Goal: Task Accomplishment & Management: Use online tool/utility

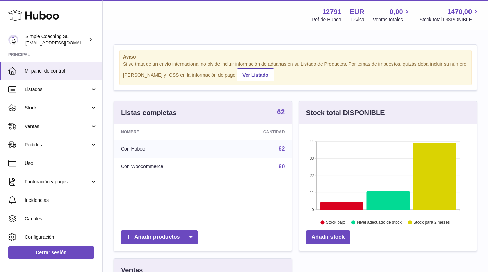
scroll to position [107, 180]
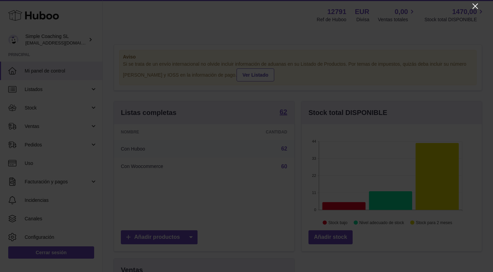
click at [476, 9] on icon "Close" at bounding box center [475, 6] width 8 height 8
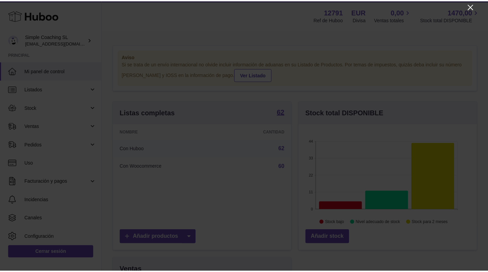
scroll to position [342351, 342281]
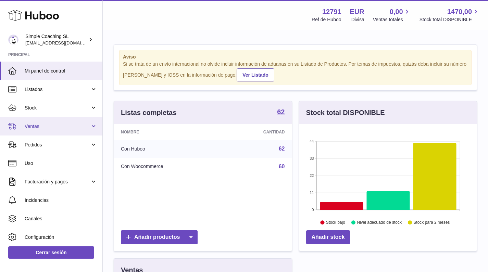
click at [61, 127] on span "Ventas" at bounding box center [57, 126] width 65 height 7
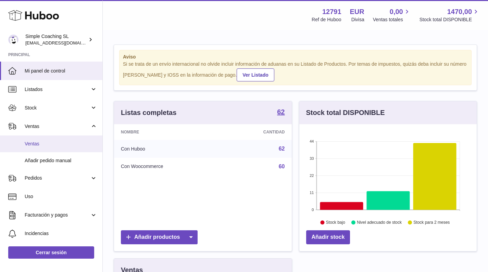
click at [54, 138] on link "Ventas" at bounding box center [51, 144] width 102 height 17
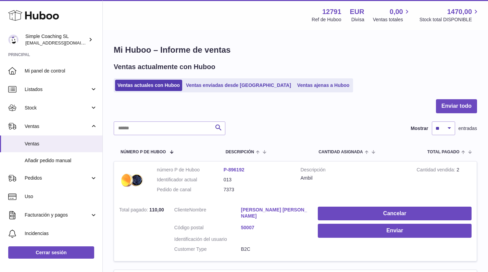
scroll to position [13, 0]
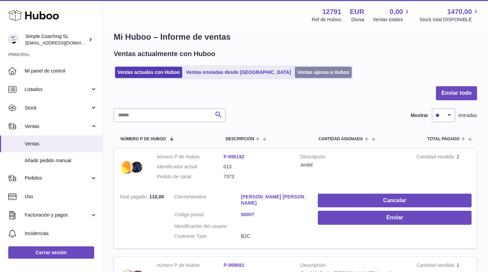
click at [300, 74] on link "Ventas ajenas a Huboo" at bounding box center [323, 72] width 57 height 11
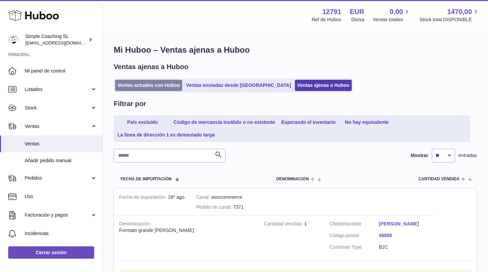
click at [147, 86] on link "Ventas actuales con Huboo" at bounding box center [148, 85] width 67 height 11
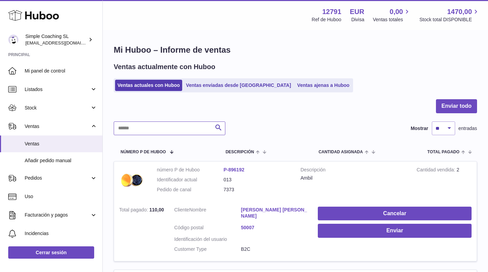
click at [154, 129] on input "text" at bounding box center [170, 129] width 112 height 14
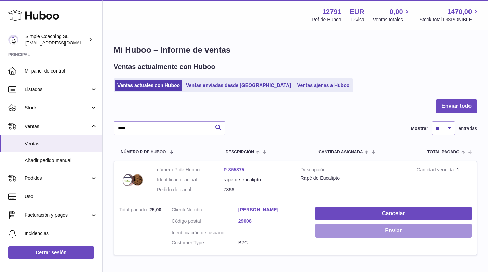
click at [349, 228] on button "Enviar" at bounding box center [393, 231] width 156 height 14
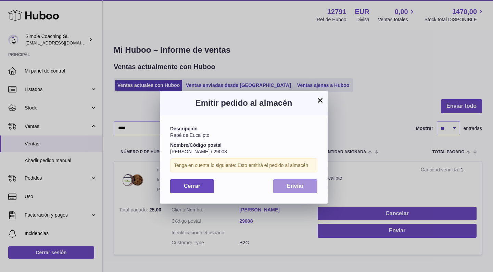
click at [292, 184] on span "Enviar" at bounding box center [295, 186] width 17 height 6
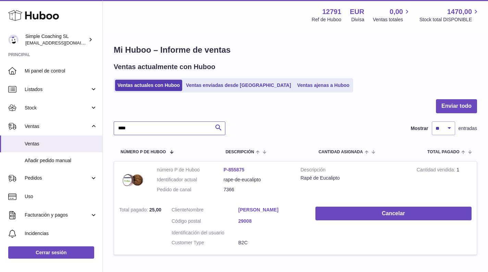
click at [161, 125] on input "****" at bounding box center [170, 129] width 112 height 14
type input "****"
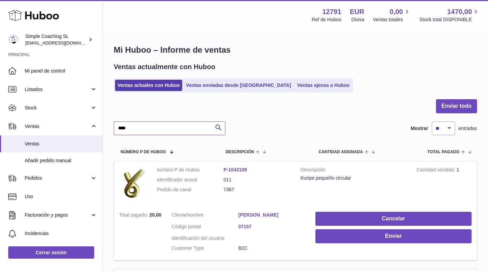
scroll to position [139, 0]
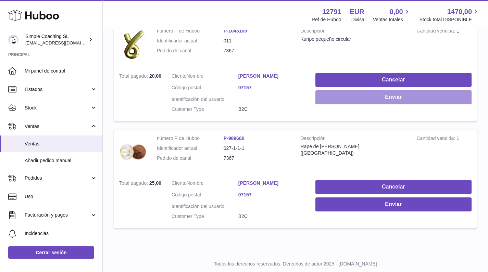
click at [353, 92] on button "Enviar" at bounding box center [393, 97] width 156 height 14
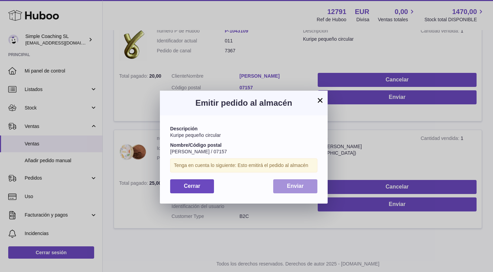
click at [298, 185] on span "Enviar" at bounding box center [295, 186] width 17 height 6
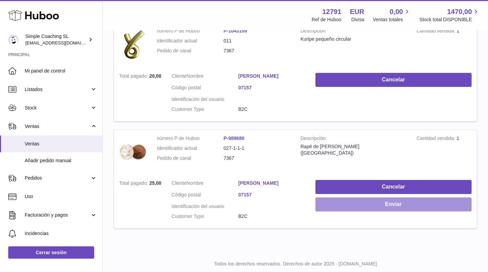
click at [363, 201] on button "Enviar" at bounding box center [393, 205] width 156 height 14
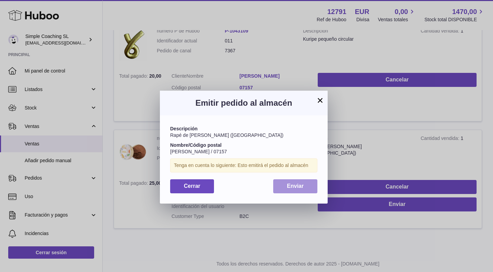
click at [299, 183] on span "Enviar" at bounding box center [295, 186] width 17 height 6
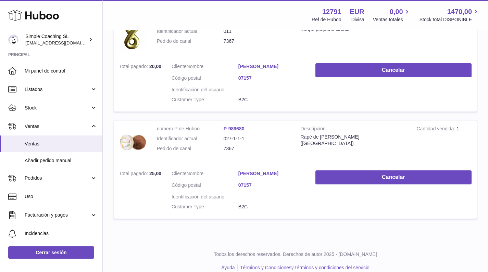
scroll to position [0, 0]
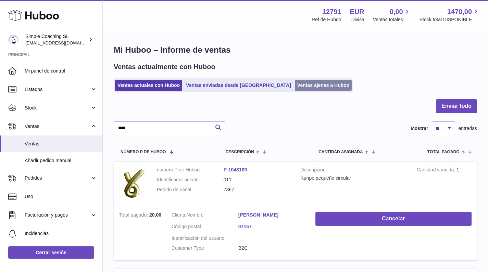
click at [295, 83] on link "Ventas ajenas a Huboo" at bounding box center [323, 85] width 57 height 11
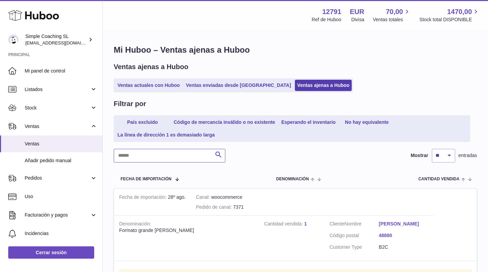
click at [187, 153] on input "text" at bounding box center [170, 156] width 112 height 14
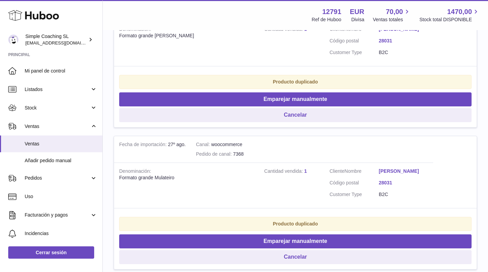
scroll to position [54, 0]
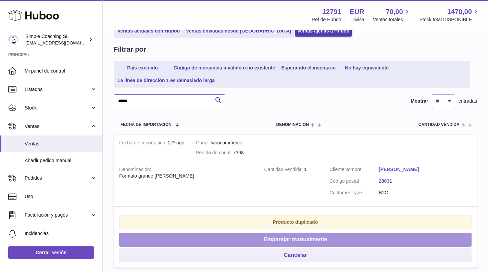
type input "*****"
click at [226, 238] on button "Emparejar manualmente" at bounding box center [295, 240] width 352 height 14
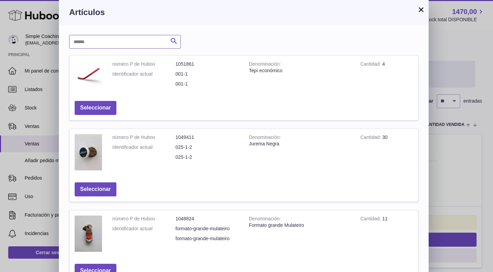
click at [149, 47] on input "text" at bounding box center [125, 42] width 112 height 14
type input "***"
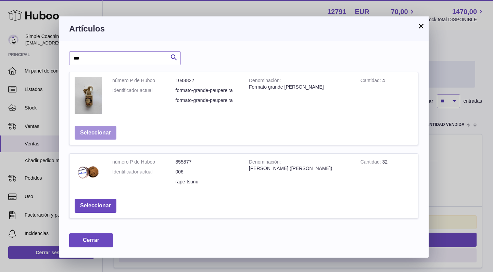
click at [110, 130] on button "Seleccionar" at bounding box center [96, 133] width 42 height 14
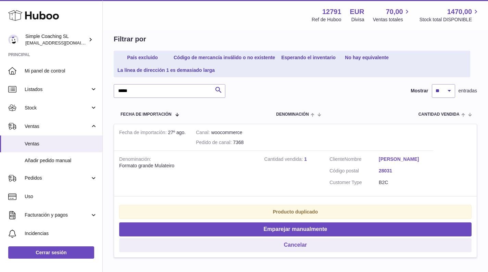
scroll to position [99, 0]
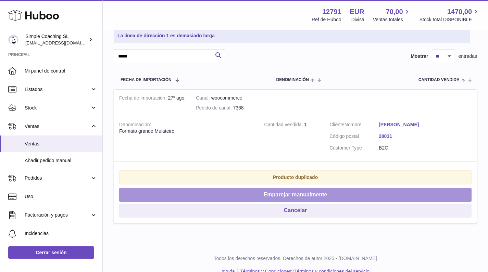
click at [215, 190] on button "Emparejar manualmente" at bounding box center [295, 195] width 352 height 14
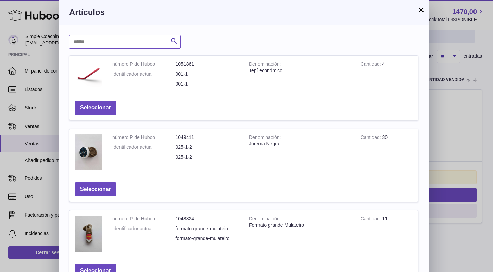
click at [122, 41] on input "text" at bounding box center [125, 42] width 112 height 14
type input "********"
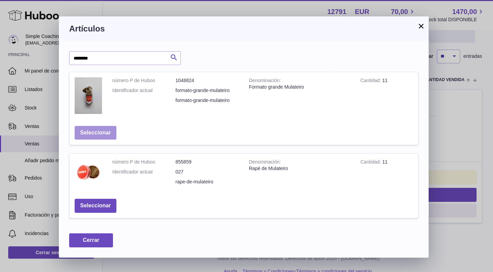
click at [95, 133] on button "Seleccionar" at bounding box center [96, 133] width 42 height 14
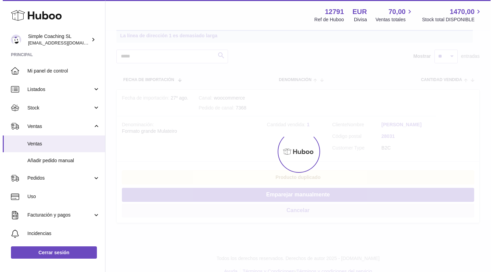
scroll to position [0, 0]
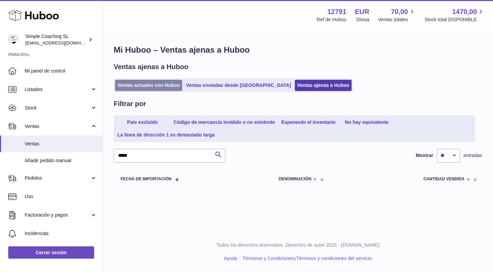
click at [141, 83] on link "Ventas actuales con Huboo" at bounding box center [148, 85] width 67 height 11
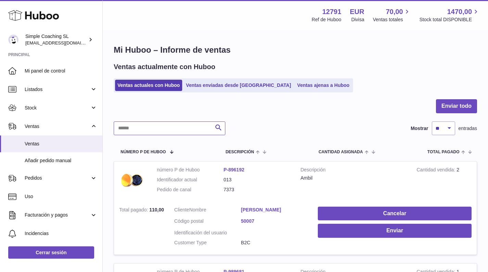
click at [142, 133] on input "text" at bounding box center [170, 129] width 112 height 14
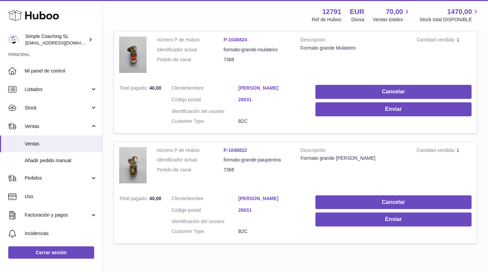
scroll to position [159, 0]
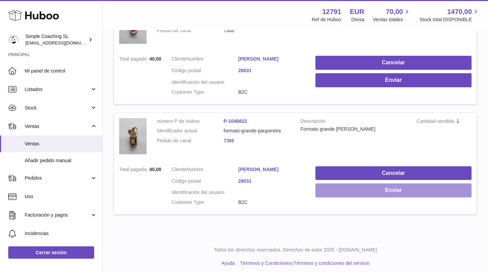
click at [354, 189] on button "Enviar" at bounding box center [393, 191] width 156 height 14
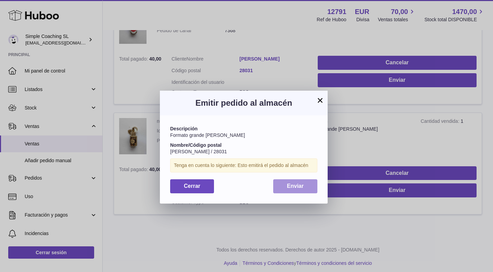
click at [292, 185] on span "Enviar" at bounding box center [295, 186] width 17 height 6
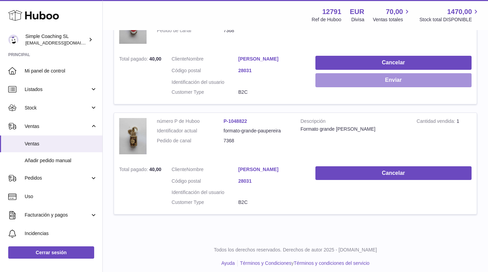
click at [356, 80] on button "Enviar" at bounding box center [393, 80] width 156 height 14
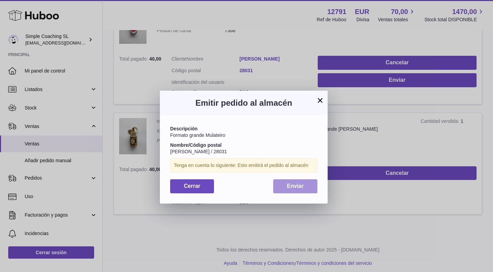
click at [299, 184] on span "Enviar" at bounding box center [295, 186] width 17 height 6
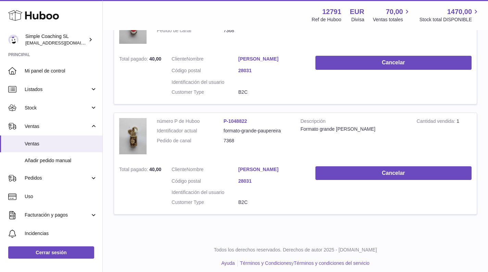
scroll to position [0, 0]
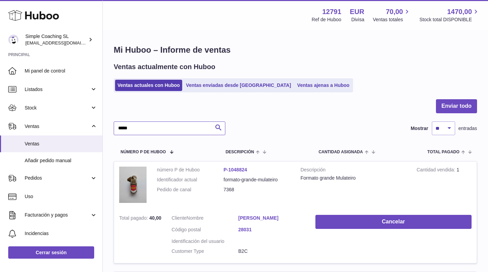
click at [152, 125] on input "*****" at bounding box center [170, 129] width 112 height 14
type input "*"
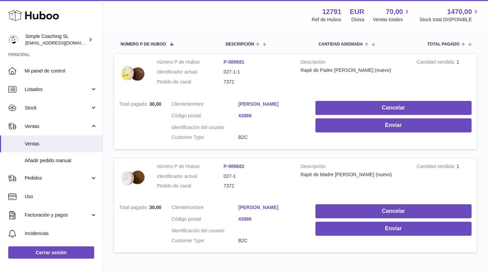
scroll to position [96, 0]
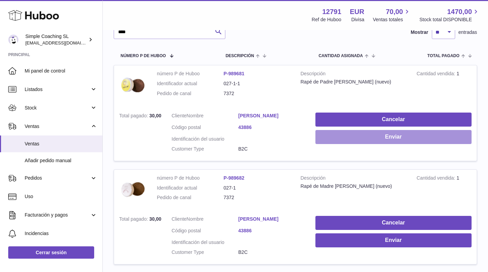
click at [352, 135] on button "Enviar" at bounding box center [393, 137] width 156 height 14
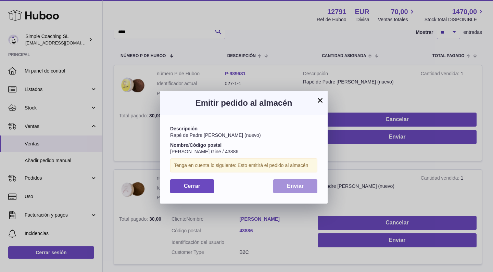
click at [301, 190] on button "Enviar" at bounding box center [295, 186] width 44 height 14
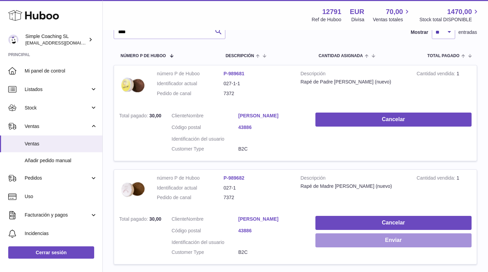
click at [348, 240] on button "Enviar" at bounding box center [393, 241] width 156 height 14
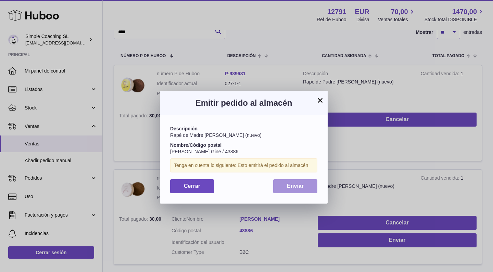
click at [295, 188] on button "Enviar" at bounding box center [295, 186] width 44 height 14
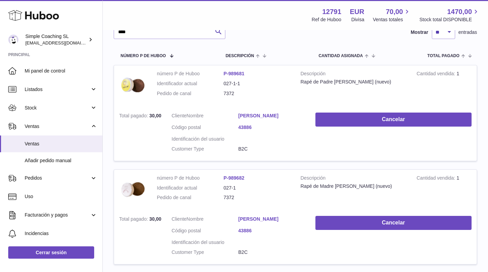
scroll to position [0, 0]
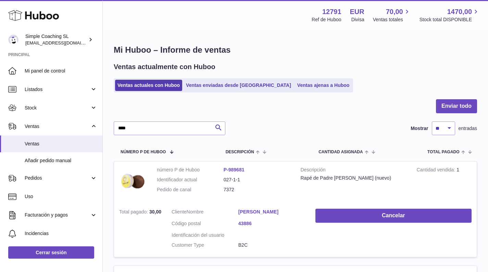
click at [149, 116] on div at bounding box center [295, 110] width 363 height 22
click at [151, 127] on input "****" at bounding box center [170, 129] width 112 height 14
type input "*"
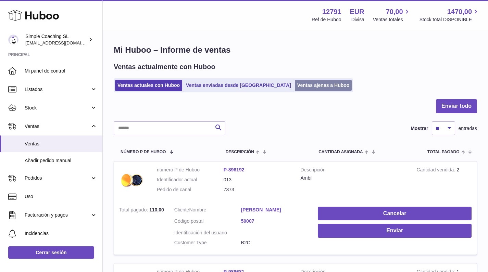
click at [295, 85] on link "Ventas ajenas a Huboo" at bounding box center [323, 85] width 57 height 11
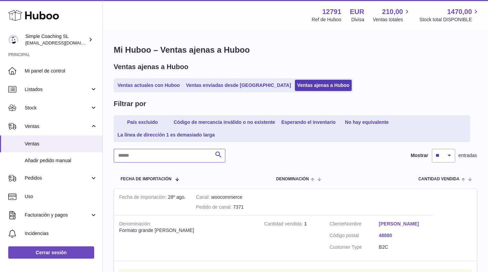
click at [142, 149] on input "text" at bounding box center [170, 156] width 112 height 14
type input "****"
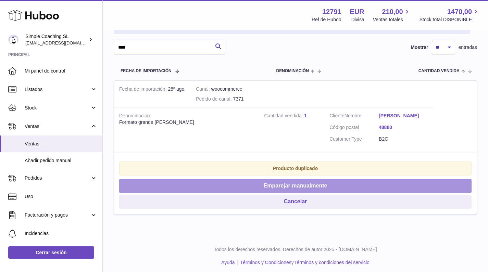
click at [276, 179] on button "Emparejar manualmente" at bounding box center [295, 186] width 352 height 14
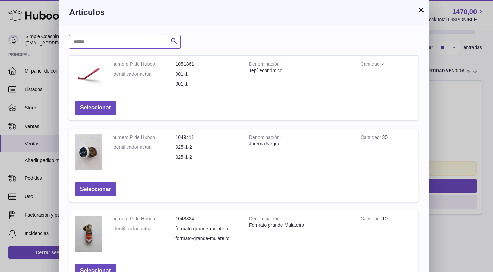
click at [124, 45] on input "text" at bounding box center [125, 42] width 112 height 14
type input "****"
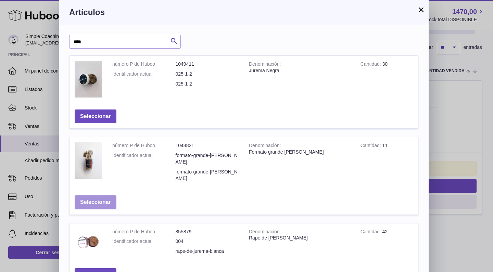
click at [102, 199] on button "Seleccionar" at bounding box center [96, 203] width 42 height 14
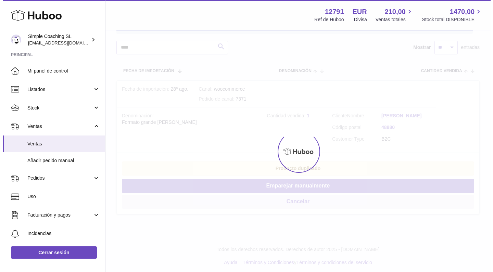
scroll to position [0, 0]
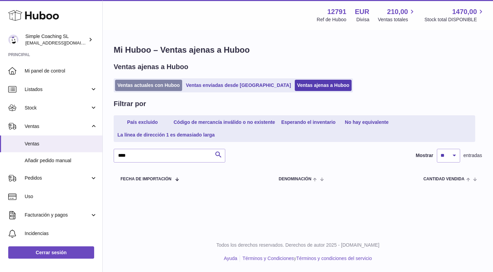
click at [150, 81] on link "Ventas actuales con Huboo" at bounding box center [148, 85] width 67 height 11
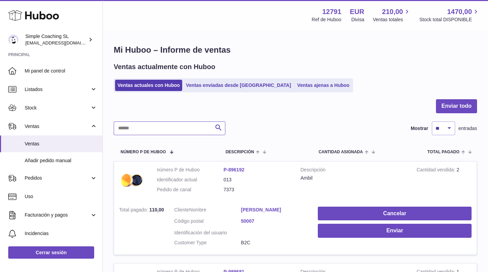
click at [190, 132] on input "text" at bounding box center [170, 129] width 112 height 14
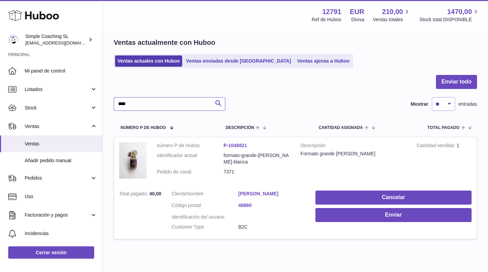
scroll to position [32, 0]
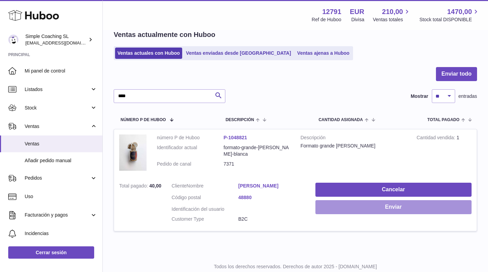
click at [346, 208] on button "Enviar" at bounding box center [393, 207] width 156 height 14
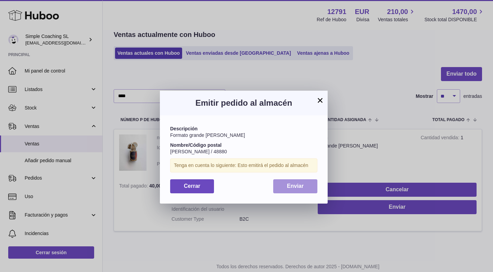
click at [290, 190] on button "Enviar" at bounding box center [295, 186] width 44 height 14
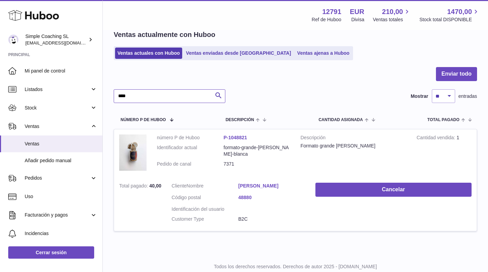
click at [162, 92] on input "****" at bounding box center [170, 96] width 112 height 14
click at [162, 101] on input "****" at bounding box center [170, 96] width 112 height 14
type input "*"
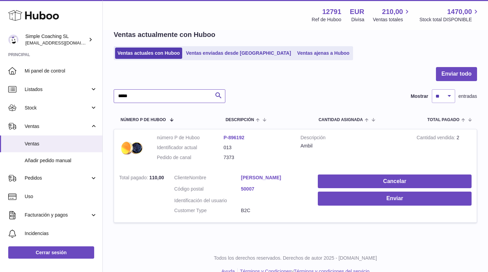
type input "*****"
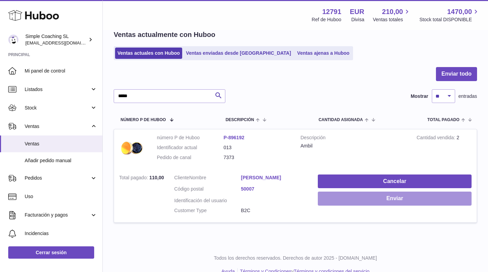
drag, startPoint x: 162, startPoint y: 101, endPoint x: 342, endPoint y: 196, distance: 203.7
click at [342, 196] on button "Enviar" at bounding box center [395, 199] width 154 height 14
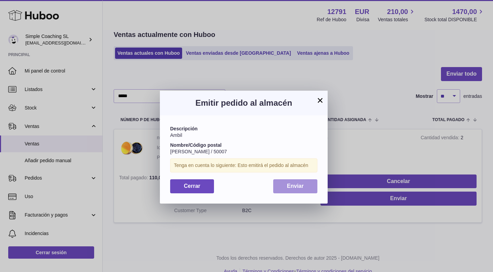
click at [302, 183] on span "Enviar" at bounding box center [295, 186] width 17 height 6
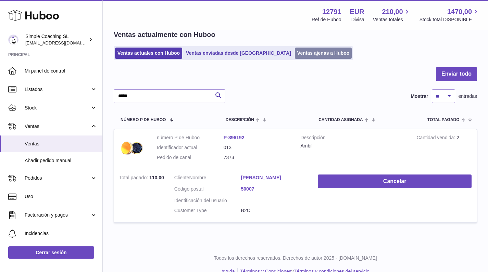
click at [295, 54] on link "Ventas ajenas a Huboo" at bounding box center [323, 53] width 57 height 11
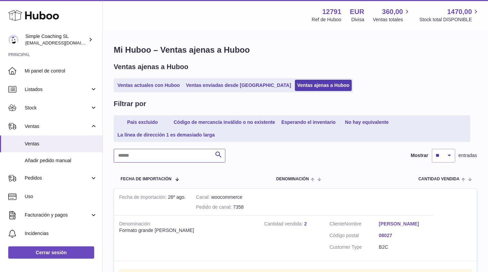
click at [150, 158] on input "text" at bounding box center [170, 156] width 112 height 14
type input "*****"
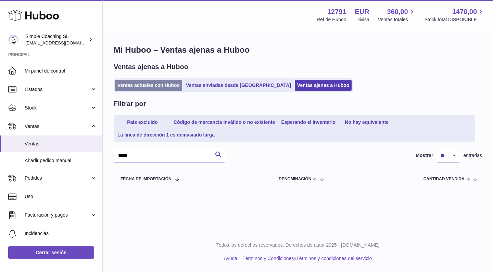
click at [153, 81] on link "Ventas actuales con Huboo" at bounding box center [148, 85] width 67 height 11
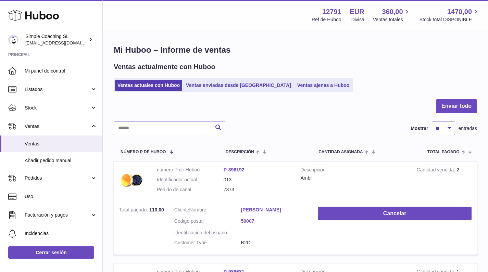
click at [180, 128] on input "text" at bounding box center [170, 129] width 112 height 14
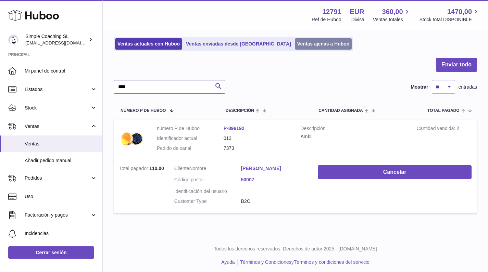
type input "****"
click at [307, 43] on link "Ventas ajenas a Huboo" at bounding box center [323, 43] width 57 height 11
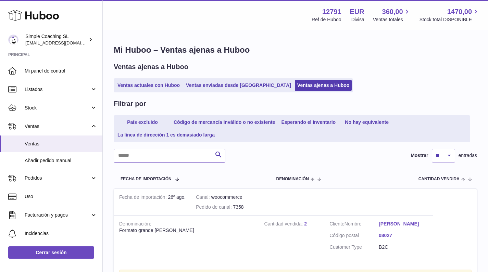
click at [147, 157] on input "text" at bounding box center [170, 156] width 112 height 14
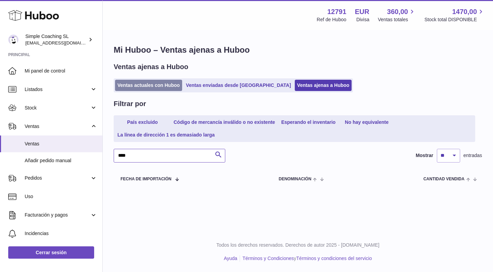
type input "****"
click at [156, 87] on link "Ventas actuales con Huboo" at bounding box center [148, 85] width 67 height 11
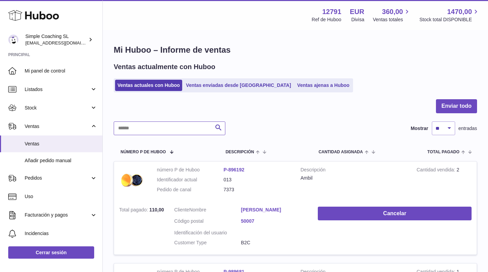
click at [161, 124] on input "text" at bounding box center [170, 129] width 112 height 14
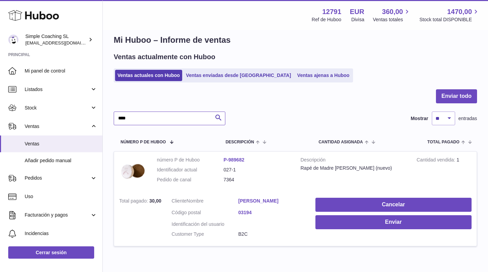
scroll to position [11, 0]
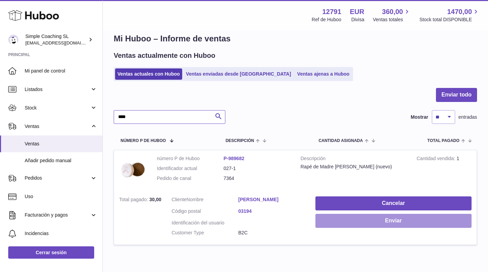
type input "****"
click at [351, 216] on button "Enviar" at bounding box center [393, 221] width 156 height 14
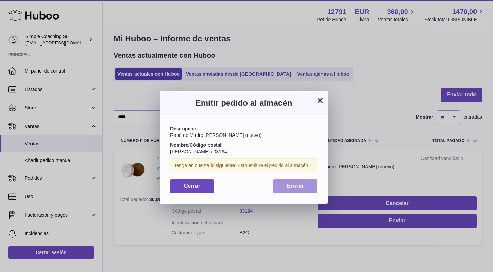
click at [298, 190] on button "Enviar" at bounding box center [295, 186] width 44 height 14
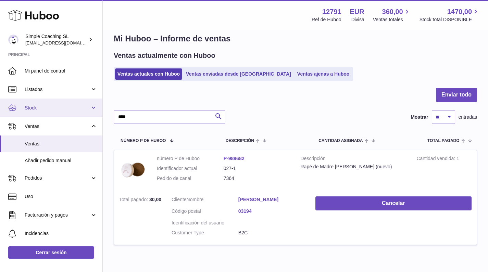
click at [36, 107] on span "Stock" at bounding box center [57, 108] width 65 height 7
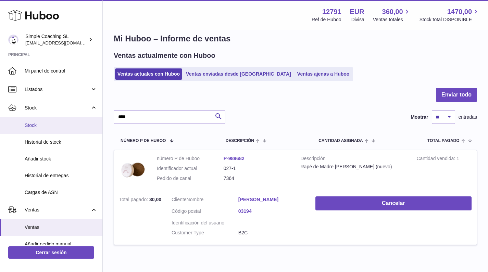
click at [43, 122] on span "Stock" at bounding box center [61, 125] width 73 height 7
